Goal: Task Accomplishment & Management: Use online tool/utility

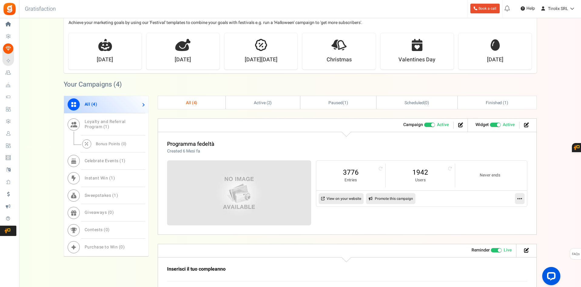
scroll to position [212, 0]
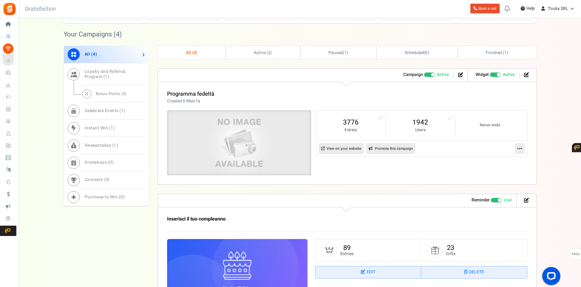
click at [223, 146] on img at bounding box center [239, 142] width 216 height 97
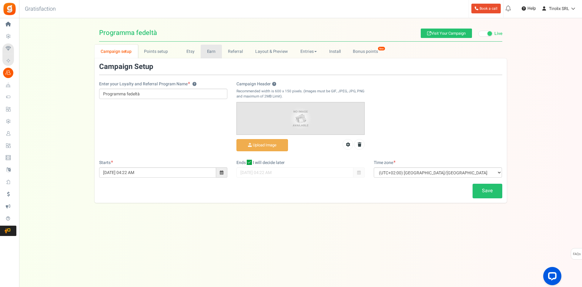
click at [210, 52] on link "Earn" at bounding box center [211, 52] width 21 height 14
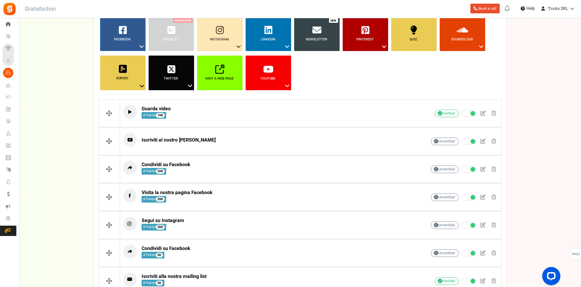
scroll to position [51, 0]
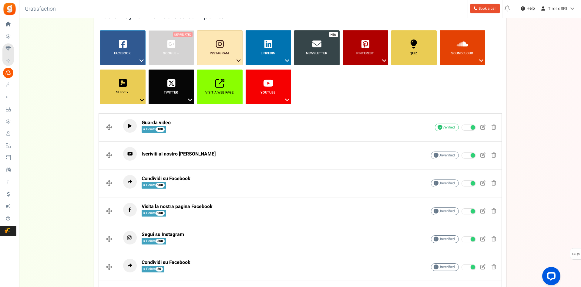
click at [323, 57] on link "Newsletter" at bounding box center [316, 47] width 45 height 35
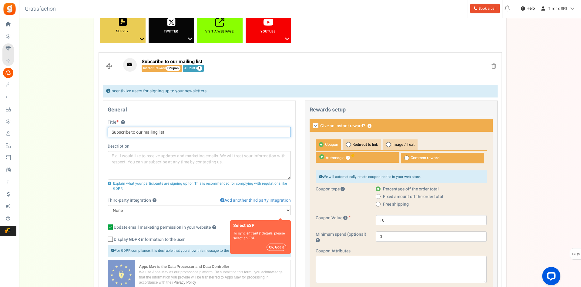
scroll to position [202, 0]
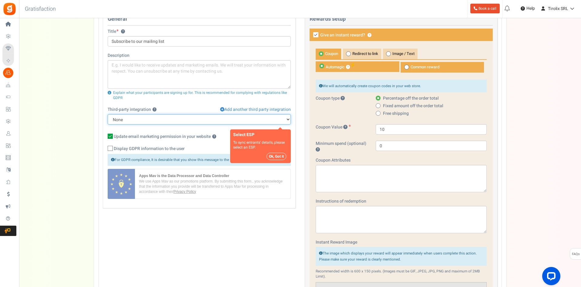
click at [174, 121] on select "None MailChimp" at bounding box center [199, 119] width 183 height 10
select select "3"
click at [108, 114] on select "None MailChimp" at bounding box center [199, 119] width 183 height 10
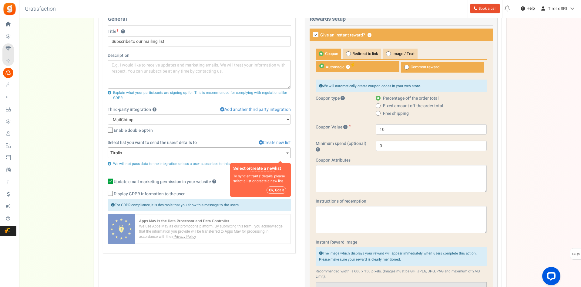
click at [167, 149] on span "Tirolix" at bounding box center [199, 152] width 183 height 11
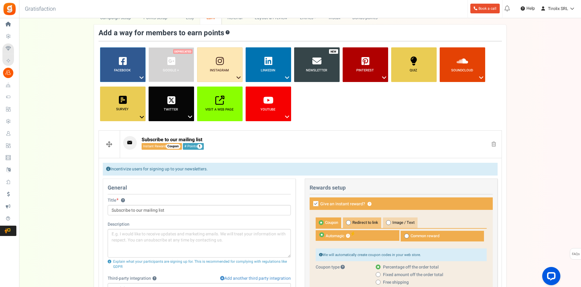
scroll to position [0, 0]
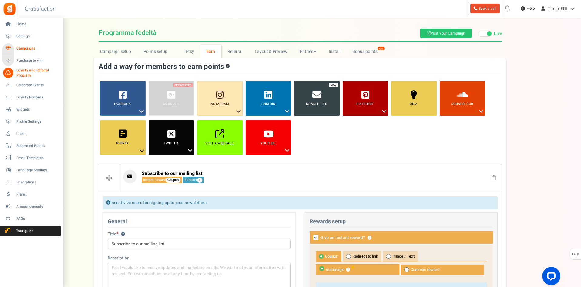
click at [31, 45] on link "Campaigns" at bounding box center [31, 48] width 58 height 10
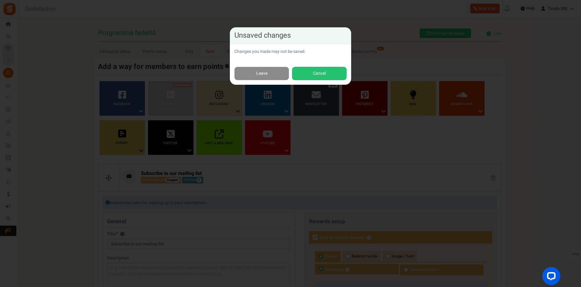
click at [261, 74] on link "Leave" at bounding box center [261, 74] width 55 height 14
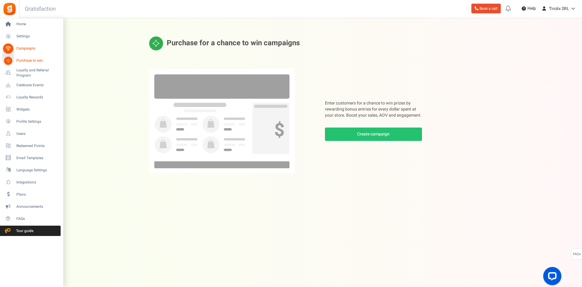
click at [38, 43] on link "Campaigns" at bounding box center [31, 48] width 58 height 10
